Goal: Transaction & Acquisition: Purchase product/service

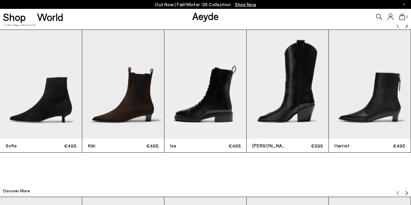
scroll to position [1297, 0]
click at [297, 95] on img "4 / 12" at bounding box center [287, 84] width 82 height 109
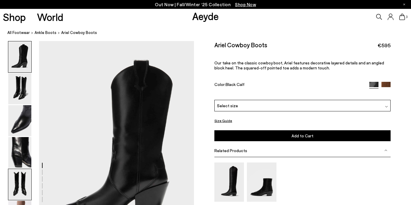
click at [12, 185] on img at bounding box center [19, 184] width 23 height 31
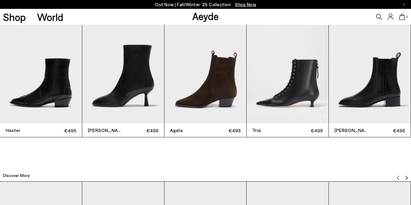
scroll to position [1294, 0]
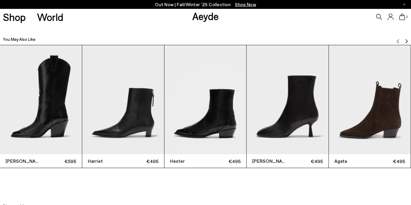
scroll to position [1282, 0]
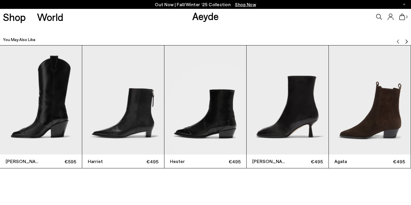
click at [143, 110] on img "2 / 12" at bounding box center [123, 99] width 82 height 109
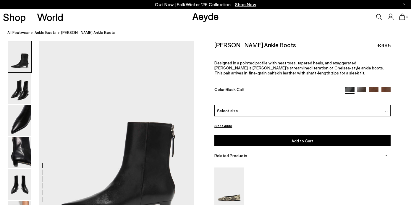
scroll to position [59, 0]
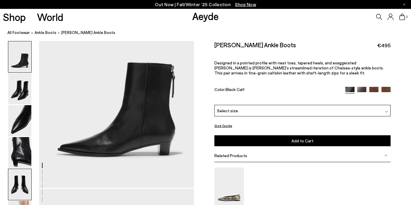
click at [20, 189] on img at bounding box center [19, 184] width 23 height 31
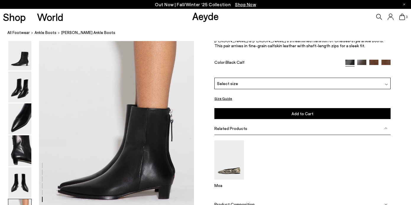
scroll to position [1082, 0]
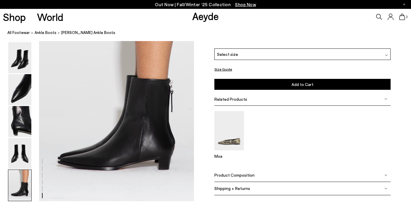
click at [25, 190] on img at bounding box center [19, 185] width 23 height 31
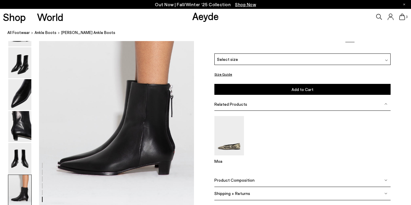
click at [25, 190] on img at bounding box center [19, 190] width 23 height 31
click at [26, 166] on img at bounding box center [19, 158] width 23 height 31
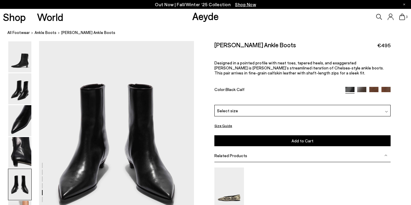
scroll to position [829, 0]
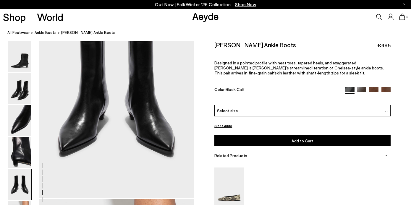
scroll to position [877, 0]
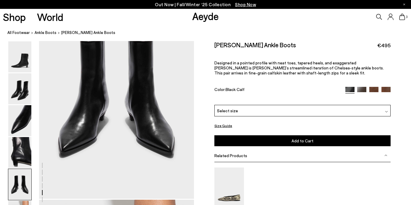
click at [240, 110] on div "Select size" at bounding box center [302, 111] width 176 height 12
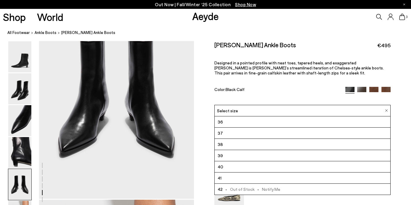
click at [226, 121] on li "36" at bounding box center [301, 121] width 175 height 11
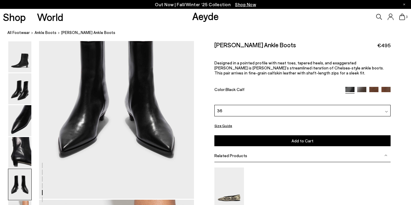
click at [256, 141] on button "Add to Cart Select a Size First" at bounding box center [302, 140] width 176 height 11
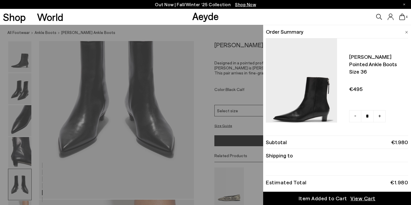
click at [234, 113] on div "Quick Add Color Size View Details Order Summary Harriet pointed ankle boots Siz…" at bounding box center [205, 115] width 411 height 180
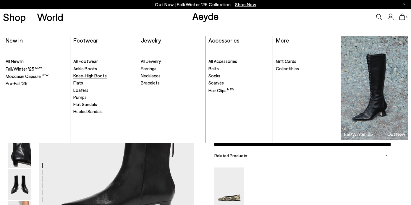
click at [85, 76] on span "Knee-High Boots" at bounding box center [89, 75] width 33 height 5
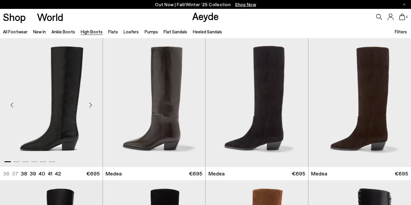
click at [90, 105] on div "Next slide" at bounding box center [91, 105] width 18 height 18
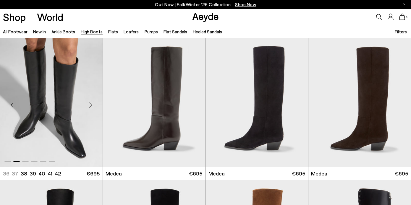
click at [90, 105] on div "Next slide" at bounding box center [91, 105] width 18 height 18
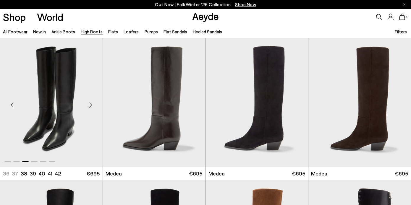
click at [90, 105] on div "Next slide" at bounding box center [91, 105] width 18 height 18
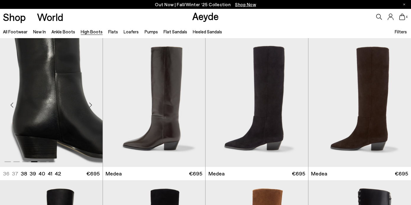
click at [90, 105] on div "Next slide" at bounding box center [91, 105] width 18 height 18
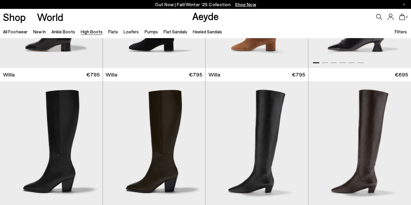
scroll to position [281, 0]
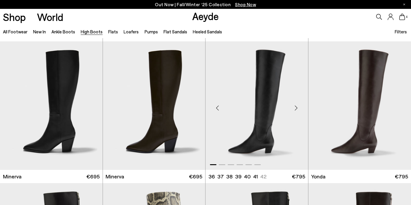
click at [295, 109] on div "Next slide" at bounding box center [296, 108] width 18 height 18
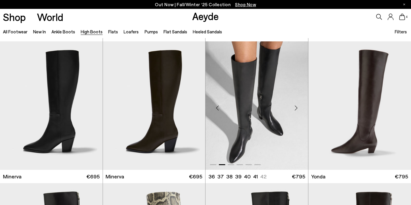
click at [295, 109] on div "Next slide" at bounding box center [296, 108] width 18 height 18
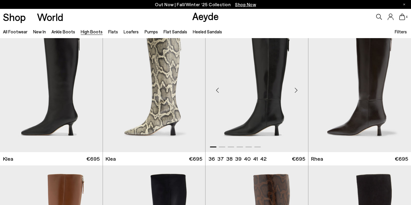
scroll to position [415, 0]
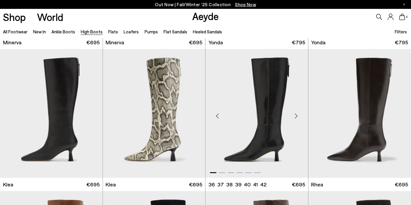
click at [295, 117] on div "Next slide" at bounding box center [296, 116] width 18 height 18
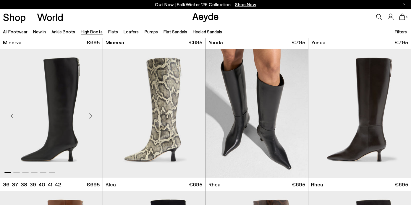
click at [90, 118] on div "Next slide" at bounding box center [91, 116] width 18 height 18
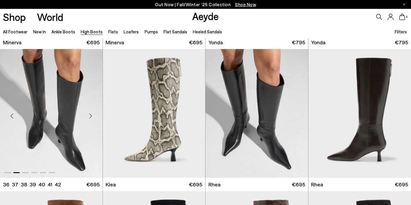
click at [90, 118] on div "Next slide" at bounding box center [91, 116] width 18 height 18
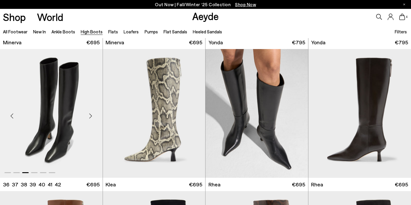
click at [90, 118] on div "Next slide" at bounding box center [91, 116] width 18 height 18
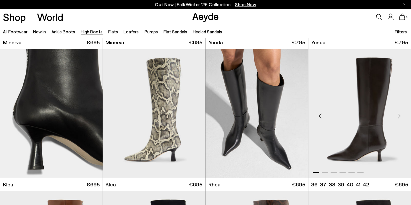
click at [397, 116] on div "Next slide" at bounding box center [399, 116] width 18 height 18
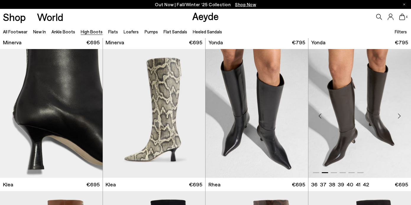
click at [397, 116] on div "Next slide" at bounding box center [399, 116] width 18 height 18
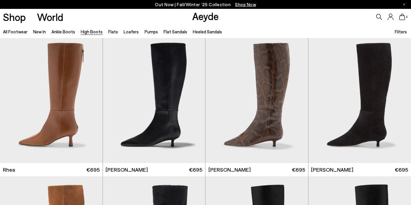
scroll to position [552, 0]
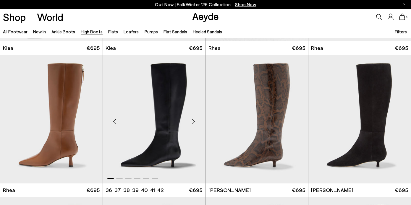
click at [193, 120] on div "Next slide" at bounding box center [193, 122] width 18 height 18
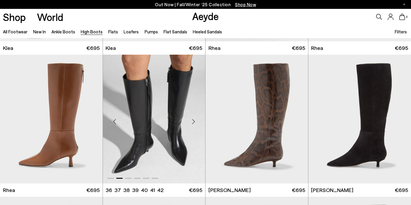
click at [193, 122] on div "Next slide" at bounding box center [193, 122] width 18 height 18
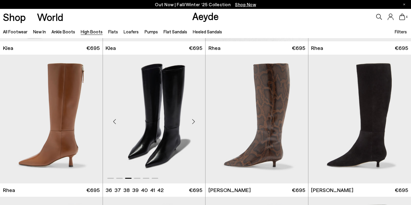
click at [161, 144] on img "3 / 6" at bounding box center [154, 119] width 103 height 129
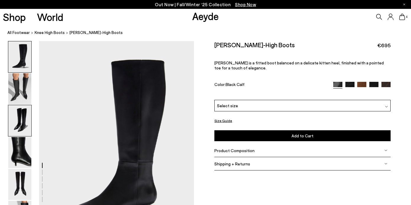
click at [23, 120] on img at bounding box center [19, 120] width 23 height 31
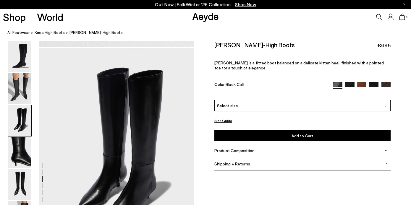
scroll to position [415, 0]
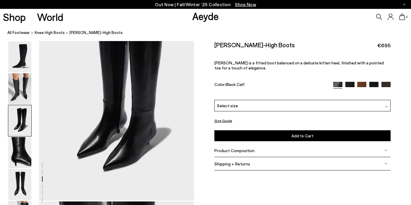
scroll to position [471, 0]
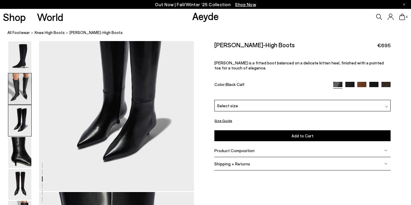
click at [21, 94] on img at bounding box center [19, 88] width 23 height 31
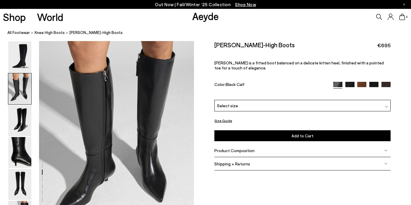
scroll to position [220, 0]
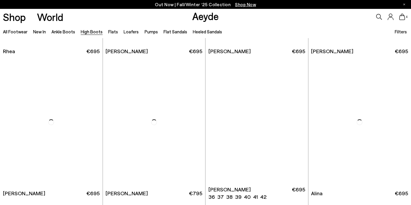
scroll to position [699, 0]
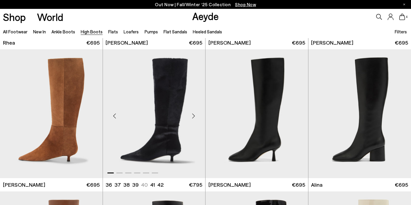
click at [194, 117] on div "Next slide" at bounding box center [193, 116] width 18 height 18
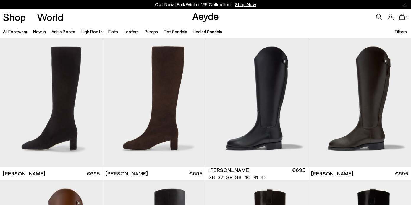
scroll to position [995, 0]
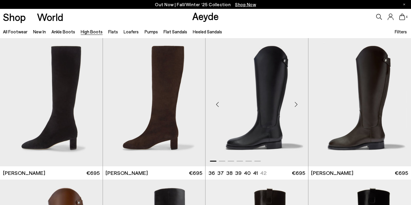
click at [295, 101] on div "Next slide" at bounding box center [296, 104] width 18 height 18
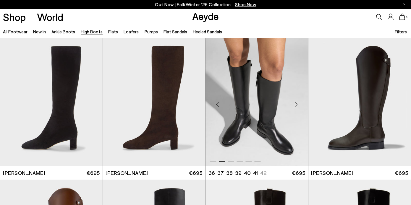
click at [295, 103] on div "Next slide" at bounding box center [296, 104] width 18 height 18
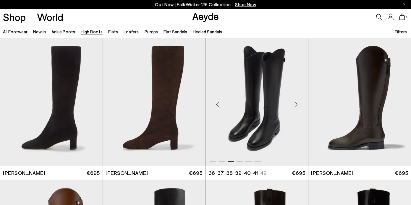
click at [295, 103] on div "Next slide" at bounding box center [296, 104] width 18 height 18
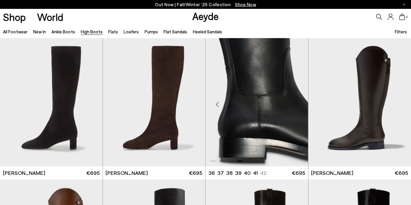
click at [295, 103] on div "Next slide" at bounding box center [296, 104] width 18 height 18
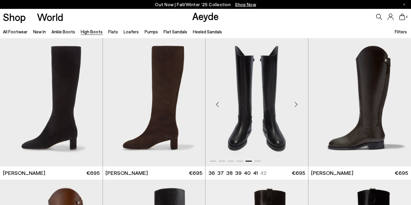
click at [295, 103] on div "Next slide" at bounding box center [296, 104] width 18 height 18
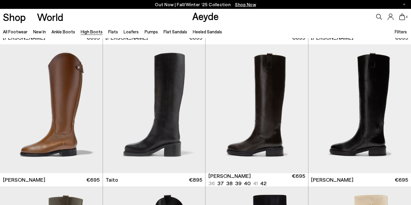
scroll to position [1130, 0]
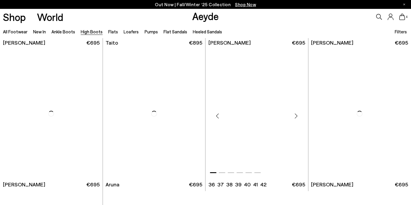
scroll to position [1267, 0]
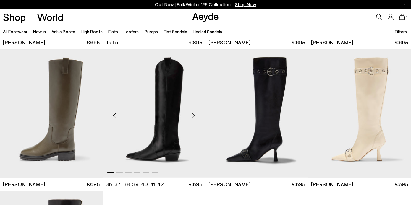
click at [190, 116] on div "Next slide" at bounding box center [193, 116] width 18 height 18
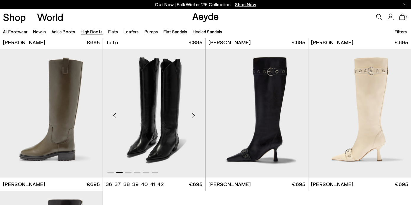
click at [190, 116] on div "Next slide" at bounding box center [193, 116] width 18 height 18
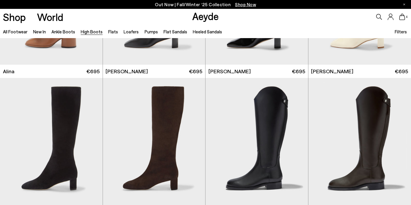
scroll to position [196, 0]
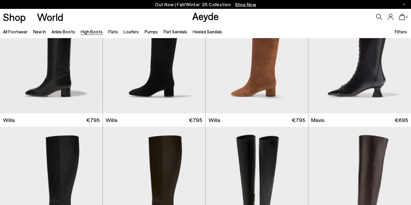
click at [58, 35] on li "Ankle Boots" at bounding box center [63, 32] width 24 height 8
click at [58, 33] on link "Ankle Boots" at bounding box center [63, 31] width 24 height 5
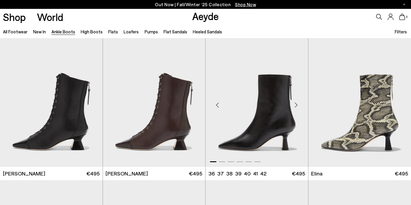
click at [295, 106] on div "Next slide" at bounding box center [296, 105] width 18 height 18
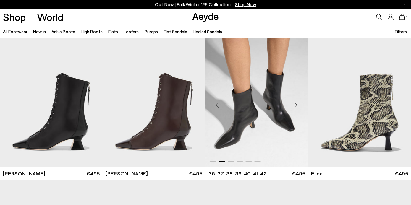
click at [295, 106] on div "Next slide" at bounding box center [296, 105] width 18 height 18
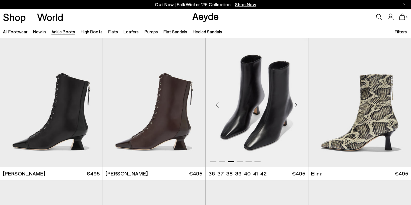
click at [295, 106] on div "Next slide" at bounding box center [296, 105] width 18 height 18
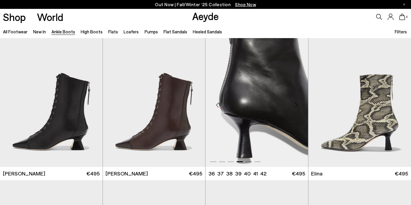
click at [295, 106] on div "Next slide" at bounding box center [296, 105] width 18 height 18
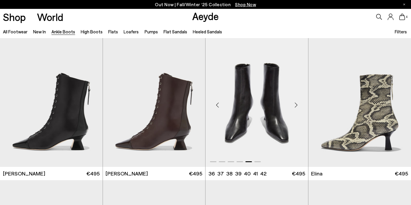
click at [249, 136] on img "5 / 6" at bounding box center [256, 102] width 103 height 129
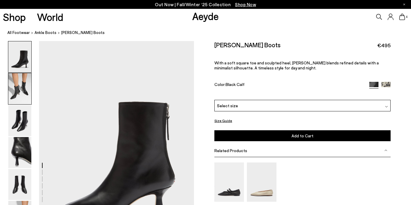
click at [24, 95] on img at bounding box center [19, 88] width 23 height 31
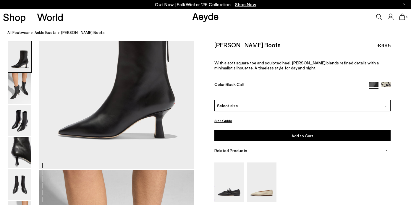
scroll to position [208, 0]
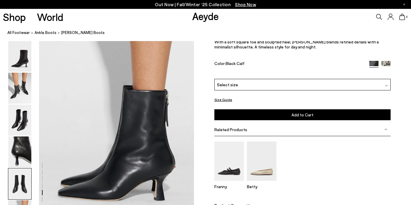
scroll to position [1069, 0]
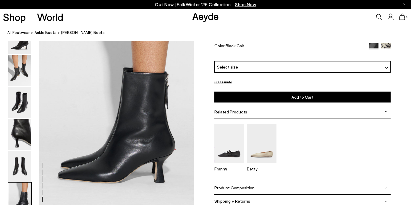
click at [252, 66] on div "Select size" at bounding box center [302, 67] width 176 height 12
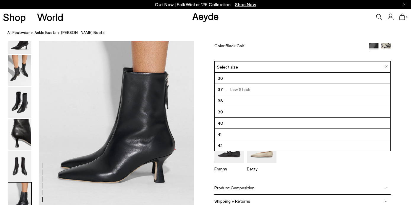
click at [243, 79] on li "36" at bounding box center [301, 78] width 175 height 11
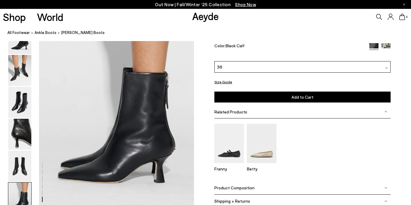
click at [248, 95] on button "Add to Cart Select a Size First" at bounding box center [302, 96] width 176 height 11
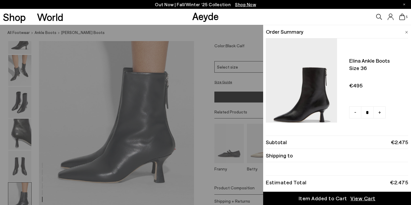
click at [159, 127] on div "Quick Add Color Size View Details Order Summary Elina ankle boots Size 36 -" at bounding box center [205, 115] width 411 height 180
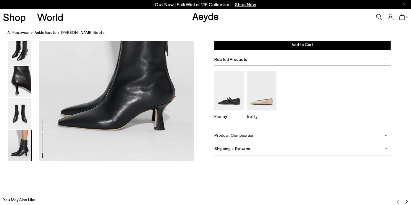
click at [25, 154] on img at bounding box center [19, 145] width 23 height 31
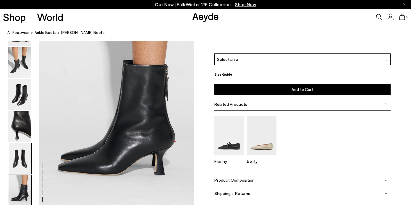
click at [23, 147] on img at bounding box center [19, 158] width 23 height 31
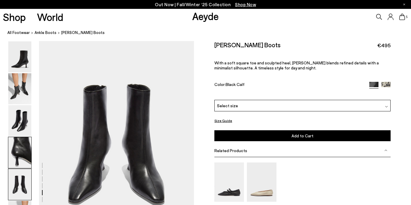
click at [21, 141] on img at bounding box center [19, 152] width 23 height 31
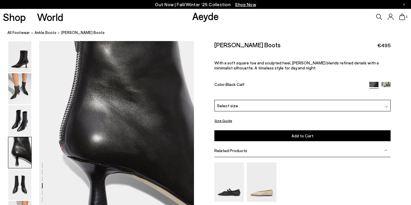
scroll to position [622, 0]
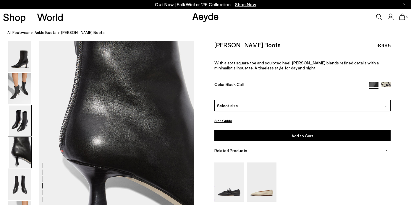
click at [17, 108] on img at bounding box center [19, 120] width 23 height 31
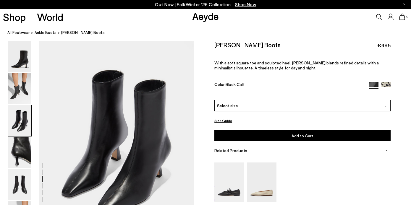
scroll to position [415, 0]
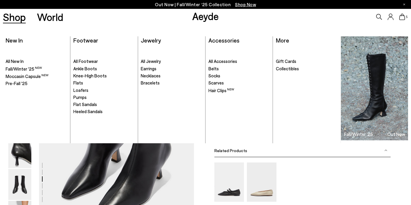
scroll to position [1069, 0]
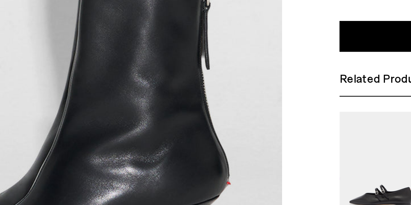
drag, startPoint x: 150, startPoint y: 126, endPoint x: 157, endPoint y: 131, distance: 8.0
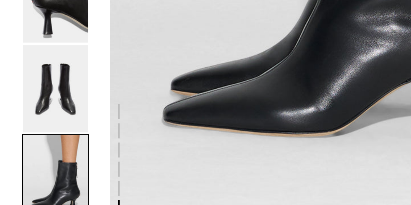
scroll to position [1083, 0]
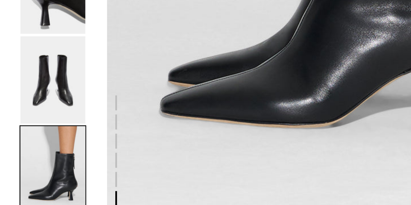
click at [21, 179] on img at bounding box center [19, 183] width 23 height 31
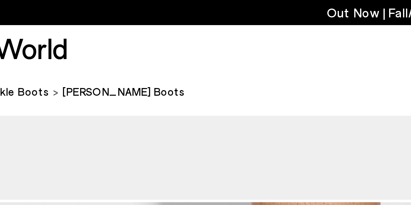
scroll to position [1004, 0]
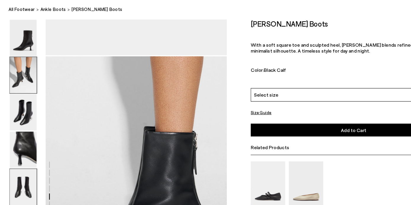
click at [19, 99] on img at bounding box center [19, 88] width 23 height 31
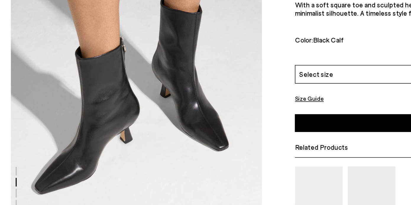
scroll to position [242, 0]
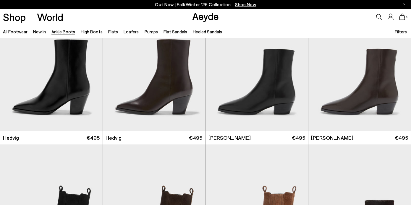
scroll to position [149, 0]
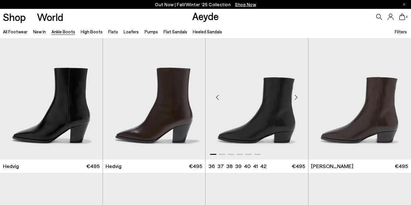
click at [296, 98] on div "Next slide" at bounding box center [296, 98] width 18 height 18
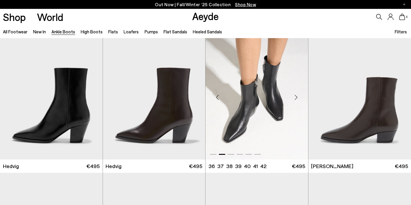
click at [296, 98] on div "Next slide" at bounding box center [296, 98] width 18 height 18
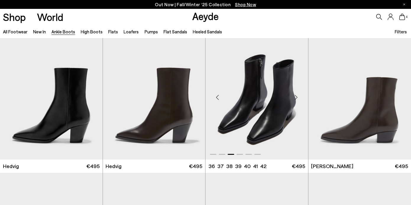
click at [296, 98] on div "Next slide" at bounding box center [296, 98] width 18 height 18
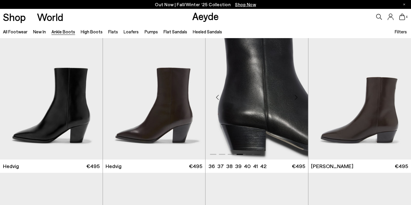
click at [296, 99] on div "Next slide" at bounding box center [296, 98] width 18 height 18
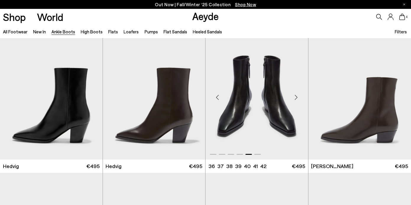
click at [263, 121] on img "5 / 6" at bounding box center [256, 95] width 103 height 129
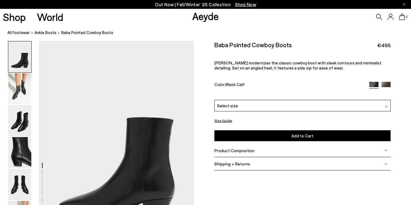
click at [266, 103] on div "Select size" at bounding box center [302, 106] width 176 height 12
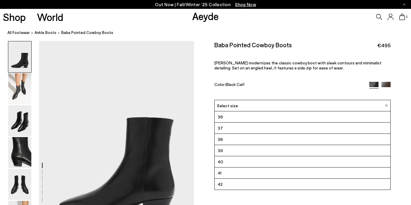
click at [252, 118] on li "36" at bounding box center [301, 116] width 175 height 11
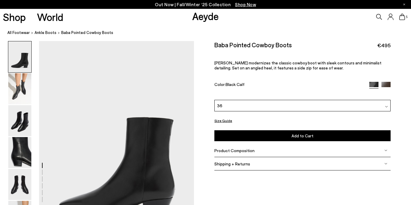
click at [253, 129] on div "Please Select a Color Black Calf Black Calf Moka Calf 36 36 37 38" at bounding box center [302, 120] width 176 height 41
click at [253, 134] on button "Add to Cart Select a Size First" at bounding box center [302, 135] width 176 height 11
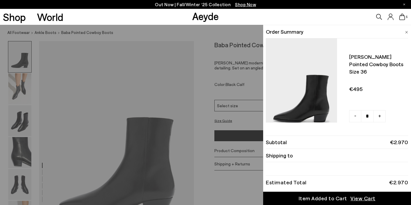
click at [12, 98] on div "Quick Add Color Size View Details Order Summary Baba pointed cowboy boots Size …" at bounding box center [205, 115] width 411 height 180
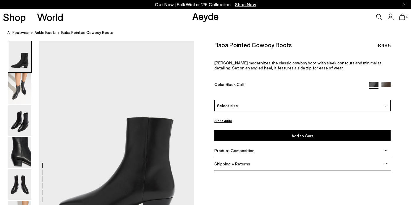
click at [12, 98] on img at bounding box center [19, 88] width 23 height 31
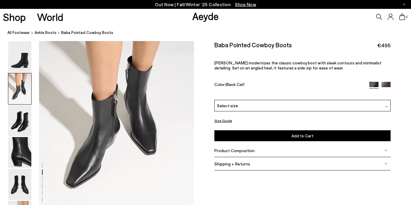
scroll to position [243, 0]
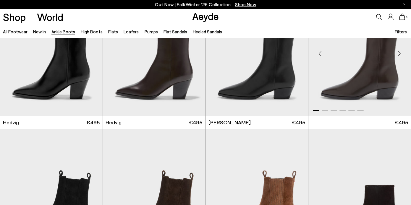
scroll to position [303, 0]
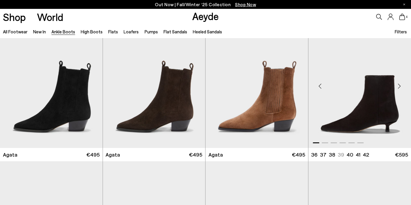
click at [397, 86] on div "Next slide" at bounding box center [399, 86] width 18 height 18
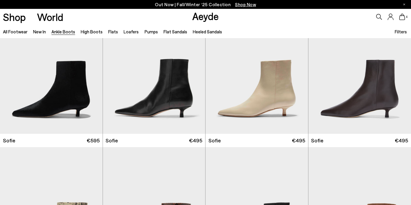
scroll to position [467, 0]
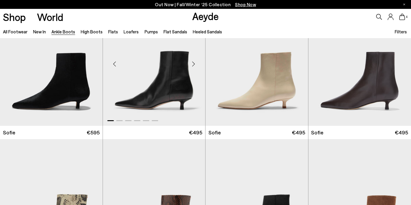
click at [195, 73] on div "Next slide" at bounding box center [193, 64] width 18 height 18
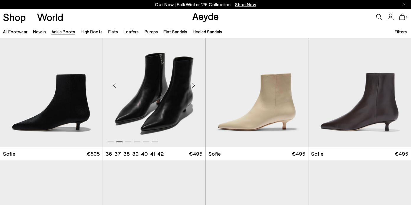
click at [195, 86] on div "Next slide" at bounding box center [193, 85] width 18 height 18
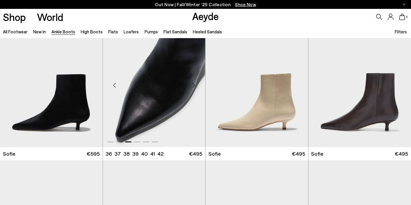
click at [195, 86] on div "Next slide" at bounding box center [193, 85] width 18 height 18
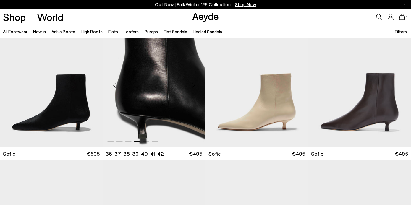
click at [195, 86] on div "Next slide" at bounding box center [193, 85] width 18 height 18
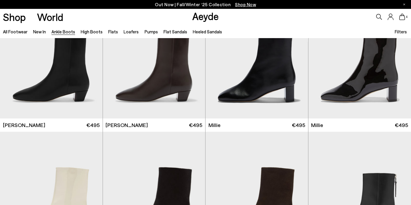
scroll to position [881, 0]
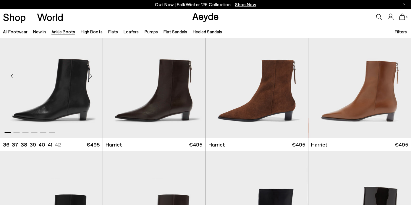
click at [91, 77] on div "Next slide" at bounding box center [91, 76] width 18 height 18
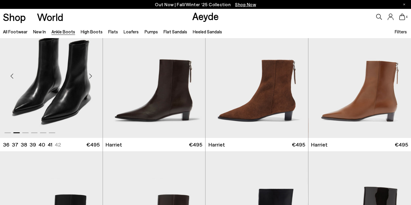
click at [91, 77] on div "Next slide" at bounding box center [91, 76] width 18 height 18
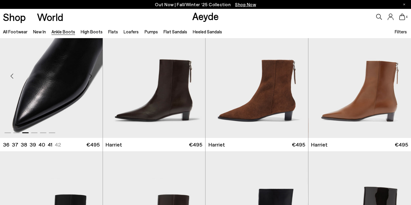
click at [91, 77] on div "Next slide" at bounding box center [91, 76] width 18 height 18
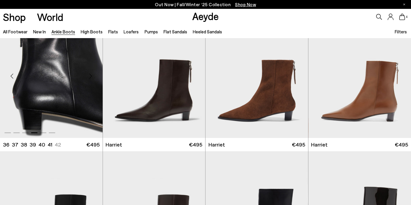
click at [91, 77] on div "Next slide" at bounding box center [91, 76] width 18 height 18
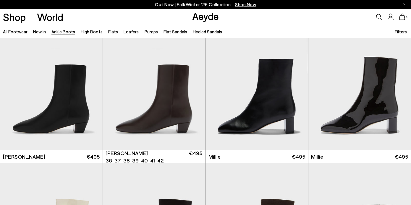
scroll to position [1011, 0]
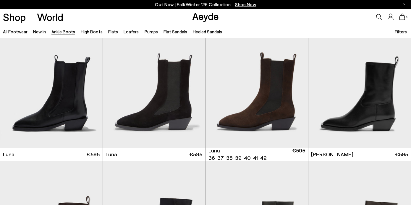
scroll to position [1699, 0]
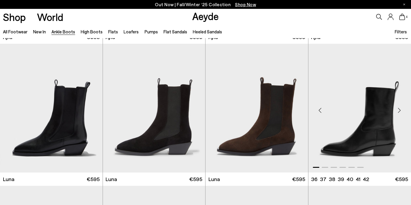
click at [398, 110] on div "Next slide" at bounding box center [399, 111] width 18 height 18
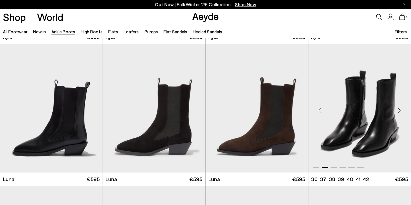
click at [346, 125] on img "2 / 6" at bounding box center [359, 108] width 103 height 129
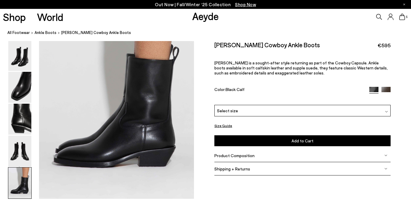
scroll to position [1085, 0]
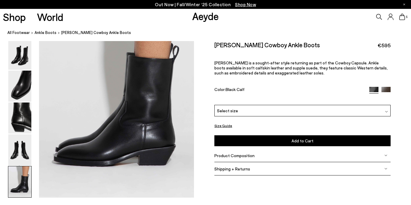
click at [25, 186] on img at bounding box center [19, 181] width 23 height 31
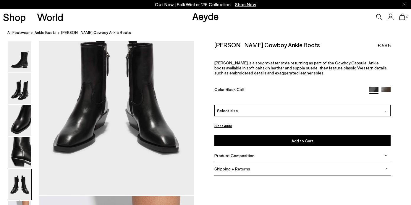
scroll to position [880, 0]
click at [243, 152] on div "Product Composition" at bounding box center [302, 155] width 176 height 13
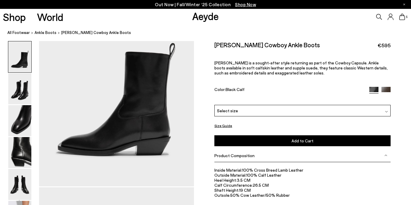
scroll to position [0, 0]
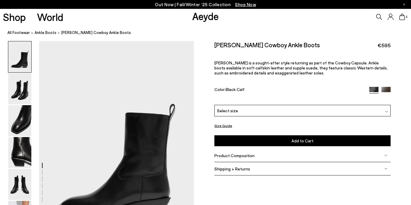
click at [249, 108] on div "Select size" at bounding box center [302, 111] width 176 height 12
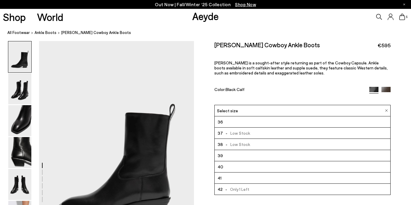
click at [236, 125] on li "36" at bounding box center [301, 121] width 175 height 11
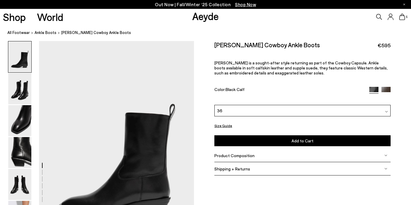
click at [243, 141] on button "Add to Cart Select a Size First" at bounding box center [302, 140] width 176 height 11
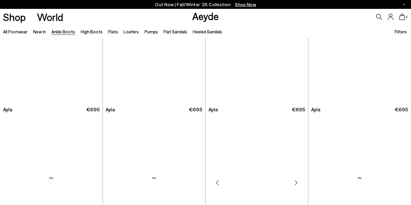
scroll to position [1548, 0]
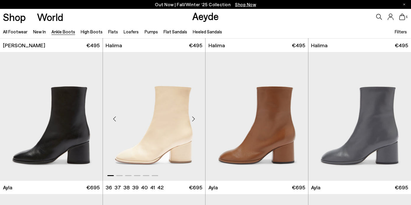
click at [193, 116] on div "Next slide" at bounding box center [193, 119] width 18 height 18
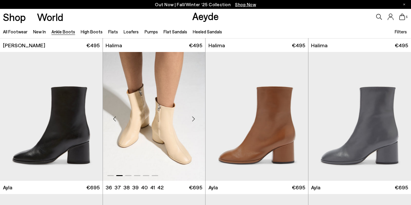
click at [193, 119] on div "Next slide" at bounding box center [193, 119] width 18 height 18
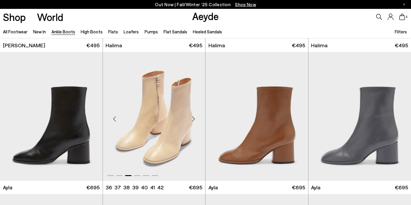
click at [193, 119] on div "Next slide" at bounding box center [193, 119] width 18 height 18
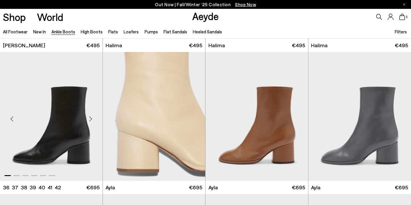
click at [92, 120] on div "Next slide" at bounding box center [91, 119] width 18 height 18
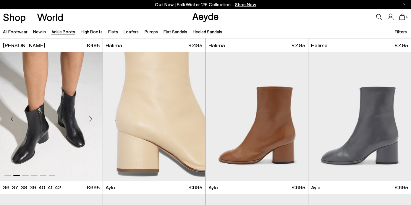
click at [92, 120] on div "Next slide" at bounding box center [91, 119] width 18 height 18
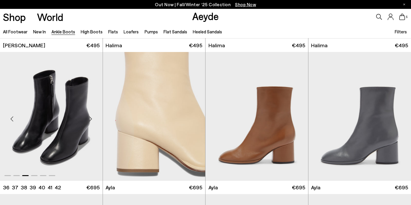
click at [92, 121] on div "Next slide" at bounding box center [91, 119] width 18 height 18
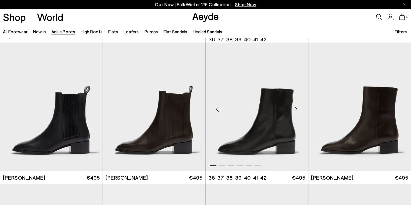
scroll to position [2418, 0]
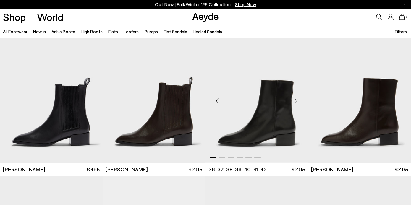
click at [297, 103] on div "Next slide" at bounding box center [296, 101] width 18 height 18
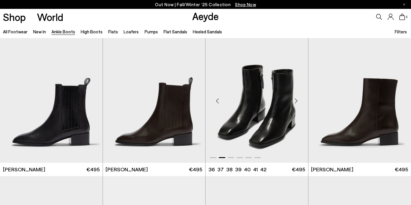
click at [295, 98] on div "Next slide" at bounding box center [296, 101] width 18 height 18
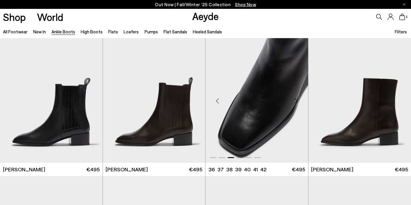
click at [296, 99] on div "Next slide" at bounding box center [296, 101] width 18 height 18
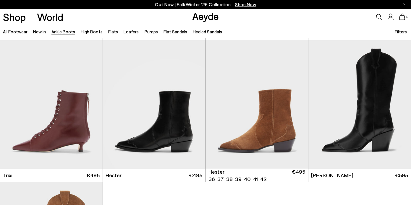
scroll to position [2834, 0]
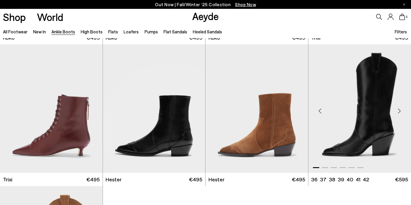
click at [399, 109] on div "Next slide" at bounding box center [399, 111] width 18 height 18
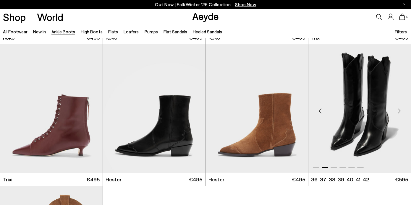
click at [399, 109] on div "Next slide" at bounding box center [399, 111] width 18 height 18
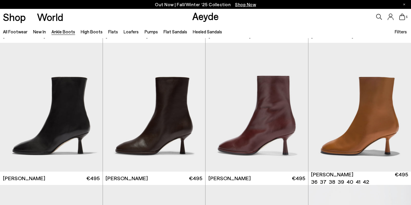
scroll to position [841, 0]
